Goal: Task Accomplishment & Management: Manage account settings

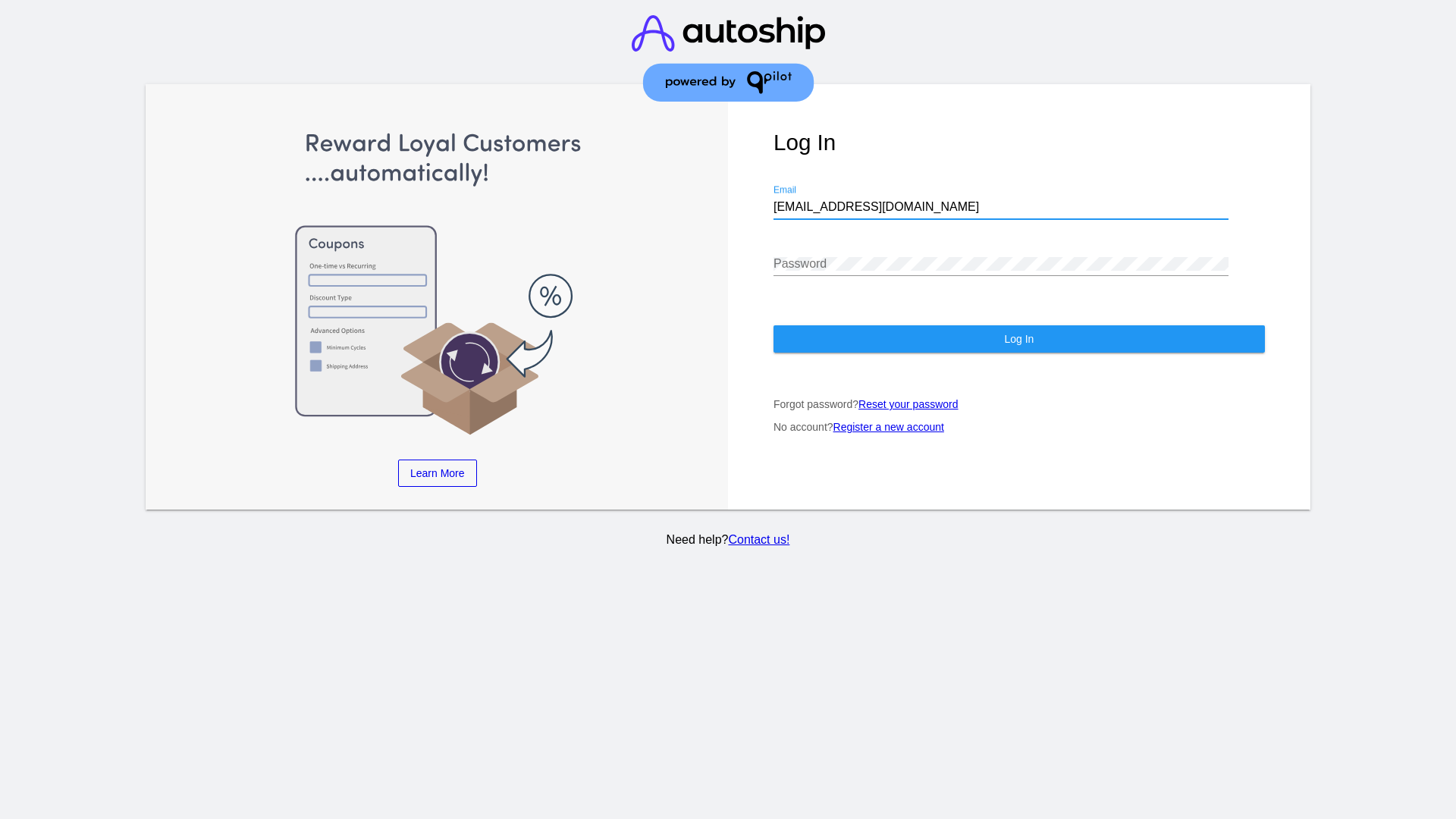
type input "[EMAIL_ADDRESS][DOMAIN_NAME]"
click at [1018, 339] on span "Log In" at bounding box center [1018, 339] width 29 height 12
